Goal: Task Accomplishment & Management: Complete application form

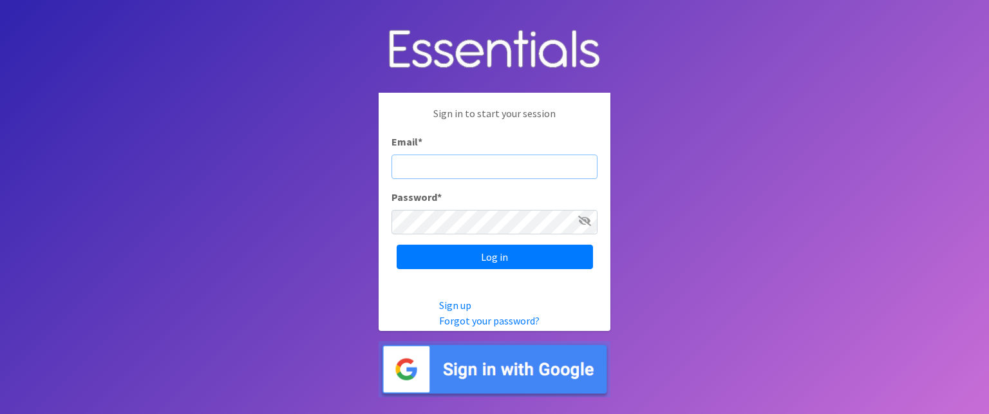
type input "[EMAIL_ADDRESS][DOMAIN_NAME]"
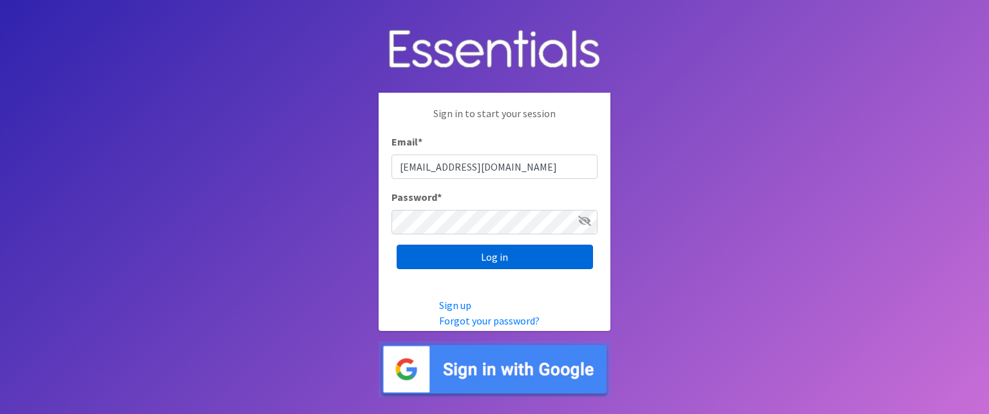
click at [475, 258] on input "Log in" at bounding box center [495, 257] width 196 height 24
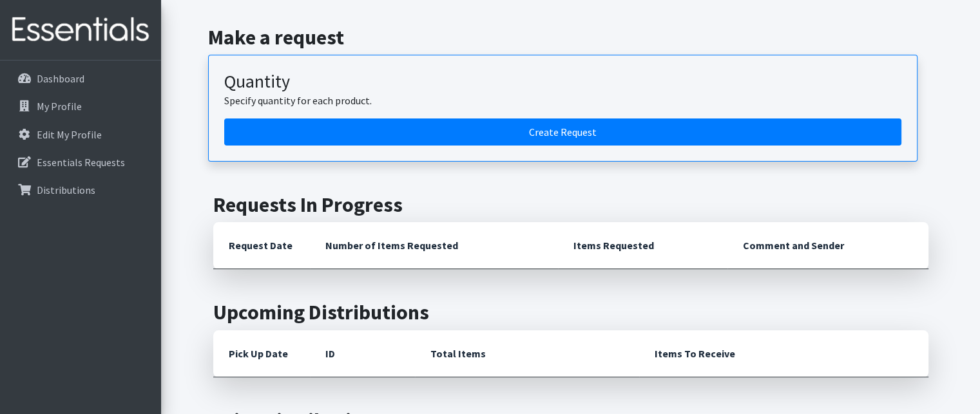
scroll to position [189, 0]
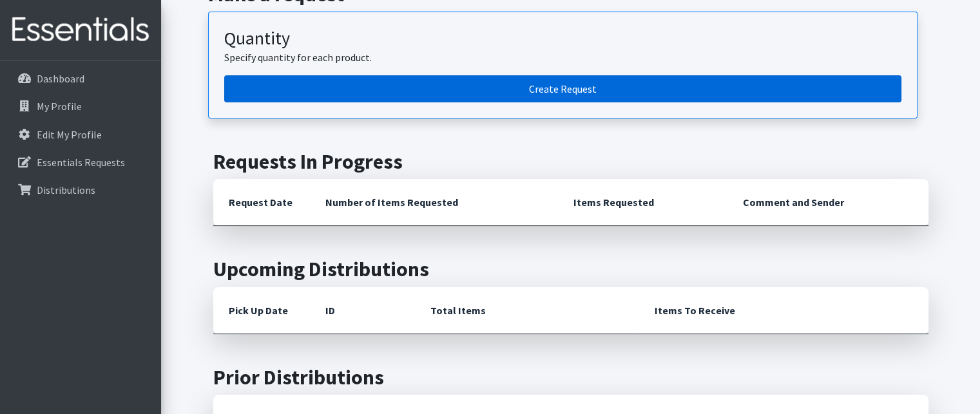
click at [616, 87] on link "Create Request" at bounding box center [562, 88] width 677 height 27
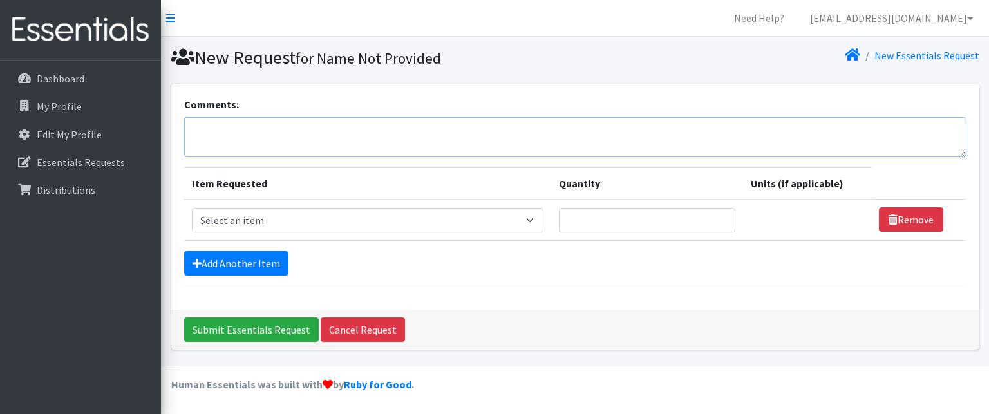
click at [340, 122] on textarea "Comments:" at bounding box center [575, 137] width 782 height 40
